Goal: Information Seeking & Learning: Check status

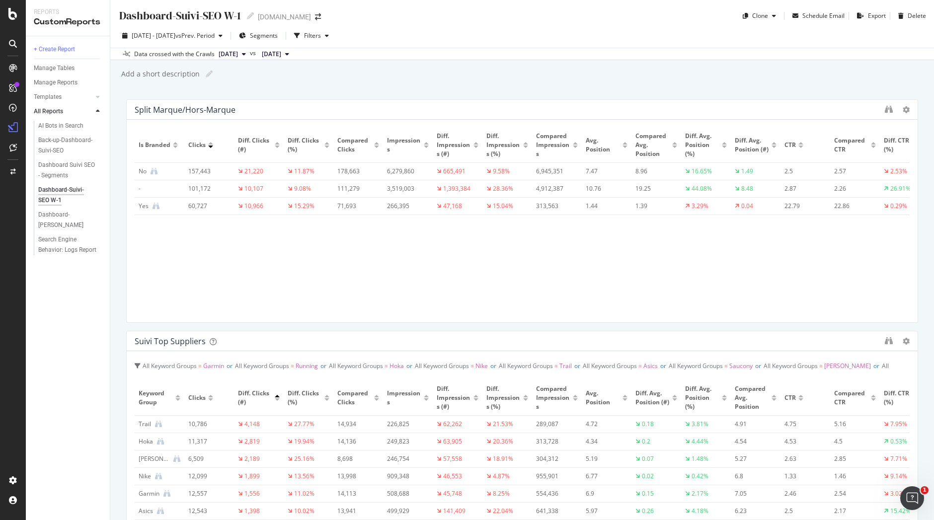
scroll to position [358, 0]
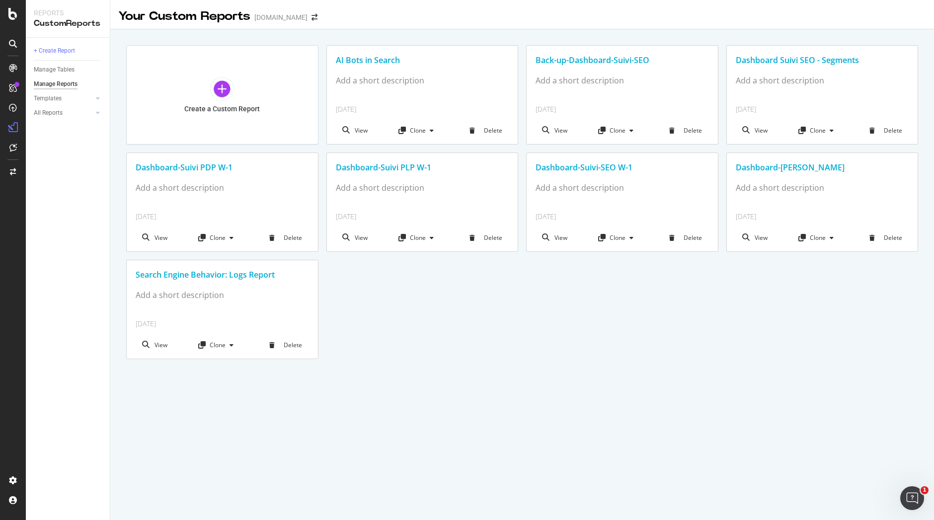
click at [389, 166] on div "Dashboard-Suivi PLP W-1" at bounding box center [422, 167] width 173 height 11
